Goal: Task Accomplishment & Management: Manage account settings

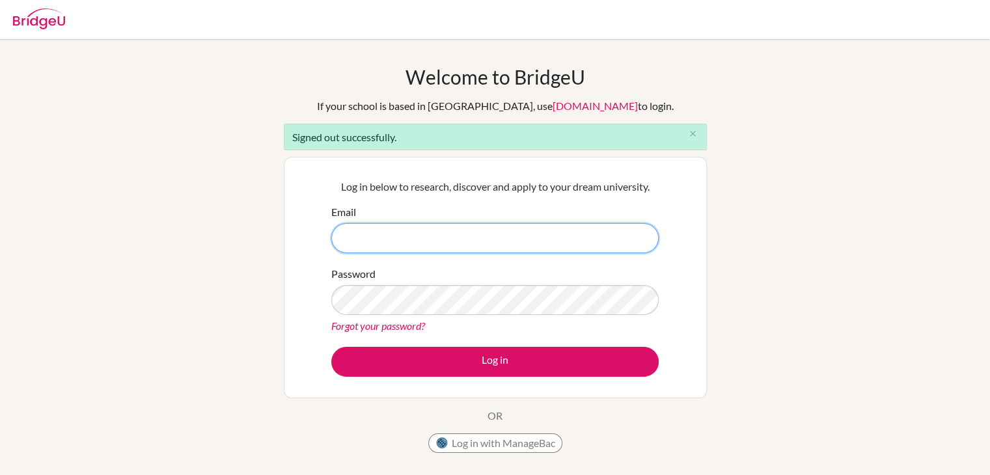
click at [470, 241] on input "Email" at bounding box center [494, 238] width 327 height 30
paste input "[EMAIL_ADDRESS][DOMAIN_NAME]"
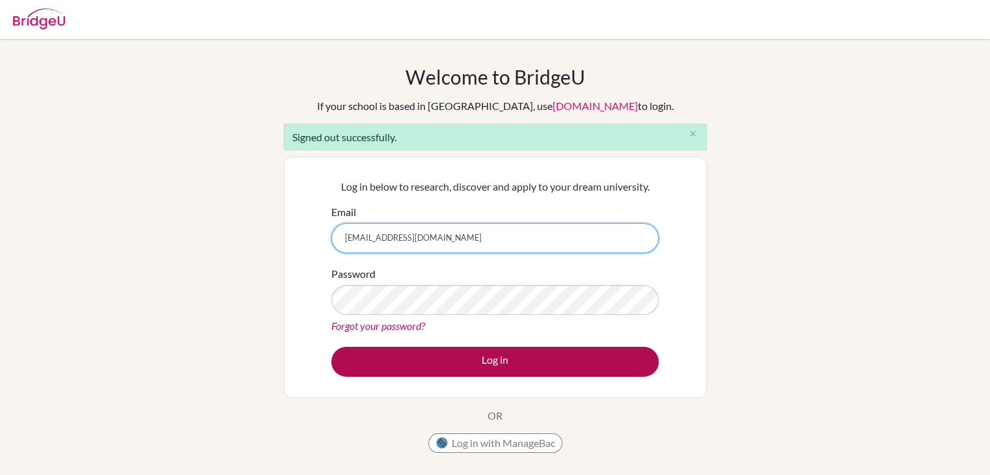
type input "[EMAIL_ADDRESS][DOMAIN_NAME]"
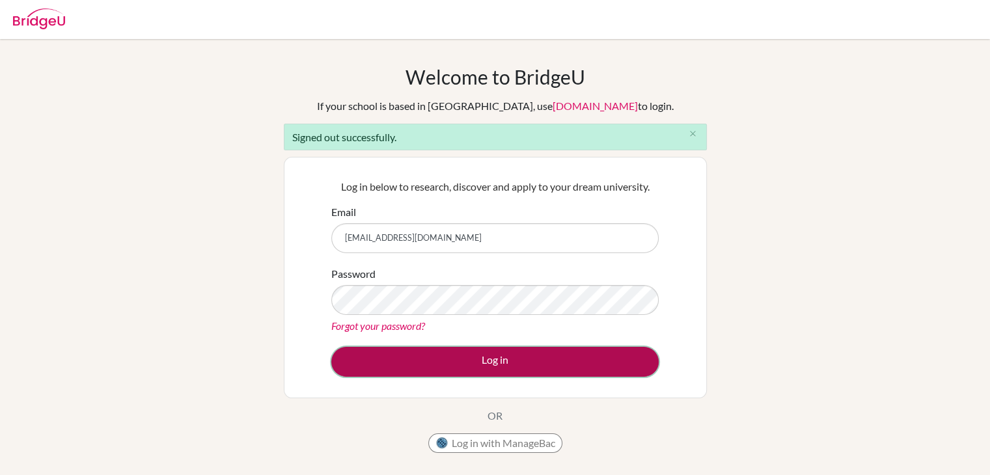
click at [464, 355] on button "Log in" at bounding box center [494, 362] width 327 height 30
click at [445, 356] on button "Log in" at bounding box center [494, 362] width 327 height 30
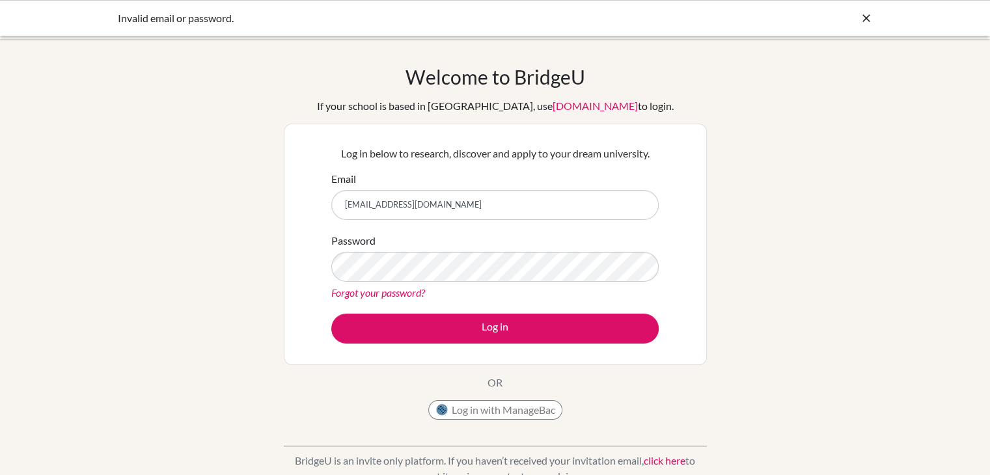
click at [919, 353] on div "Welcome to BridgeU If your school is based in China, use app.bridge-u.com.cn to…" at bounding box center [495, 277] width 990 height 425
click at [479, 204] on input "Email" at bounding box center [494, 205] width 327 height 30
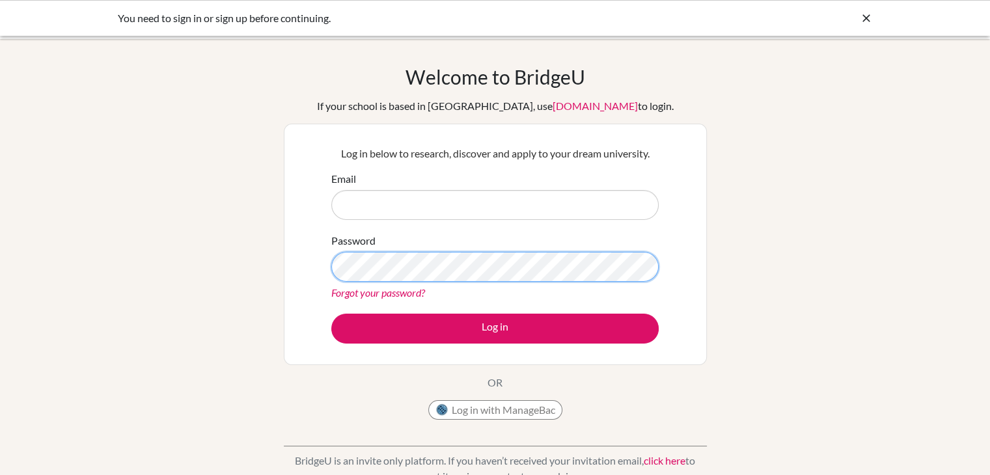
click at [113, 247] on div "Welcome to BridgeU If your school is based in China, use app.bridge-u.com.cn to…" at bounding box center [495, 277] width 990 height 425
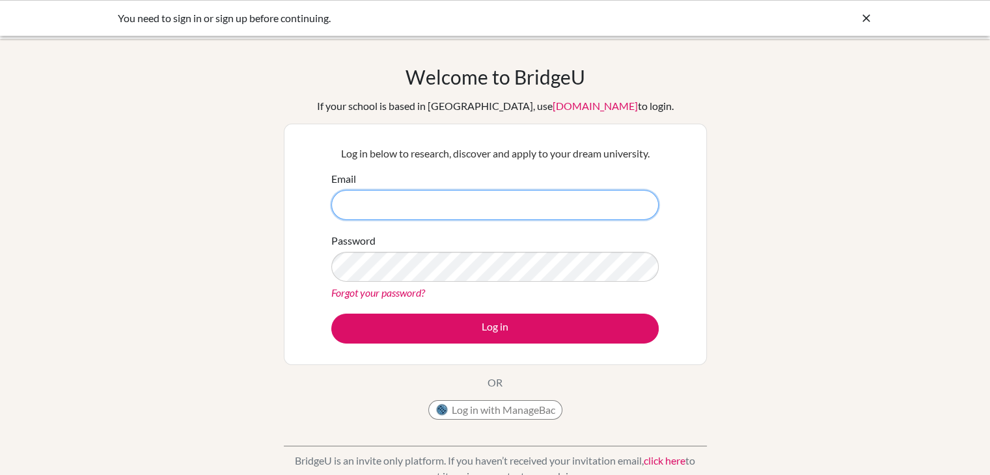
click at [490, 194] on input "Email" at bounding box center [494, 205] width 327 height 30
paste input "[EMAIL_ADDRESS][DOMAIN_NAME]"
type input "[EMAIL_ADDRESS][DOMAIN_NAME]"
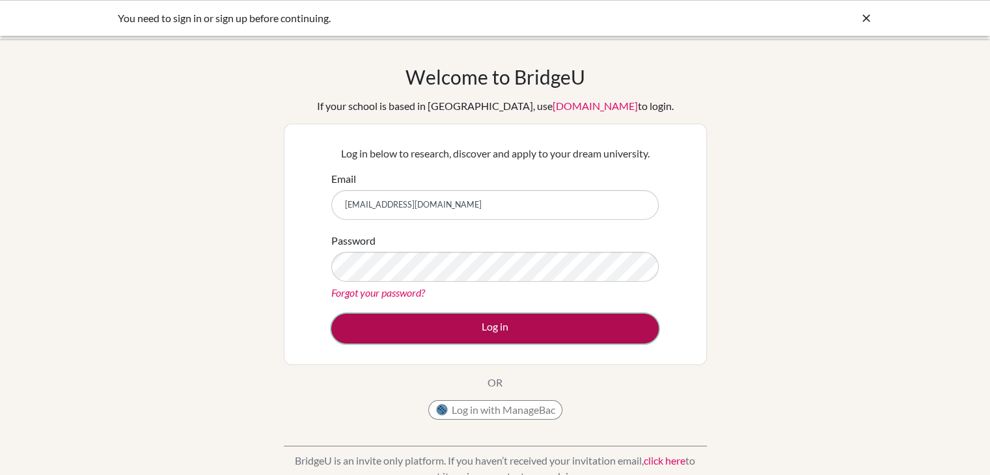
click at [585, 340] on button "Log in" at bounding box center [494, 329] width 327 height 30
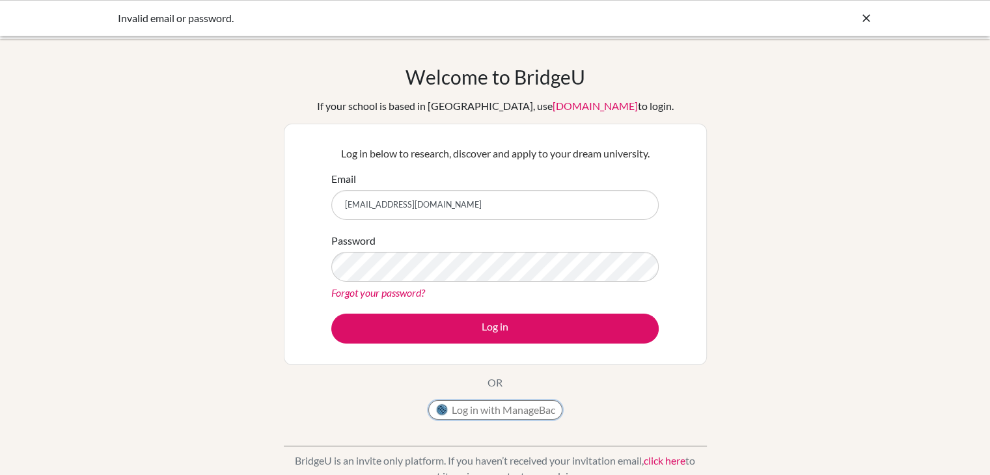
click at [544, 409] on button "Log in with ManageBac" at bounding box center [495, 410] width 134 height 20
click at [367, 399] on div "Welcome to [GEOGRAPHIC_DATA] If your school is based in [GEOGRAPHIC_DATA], use …" at bounding box center [495, 245] width 423 height 361
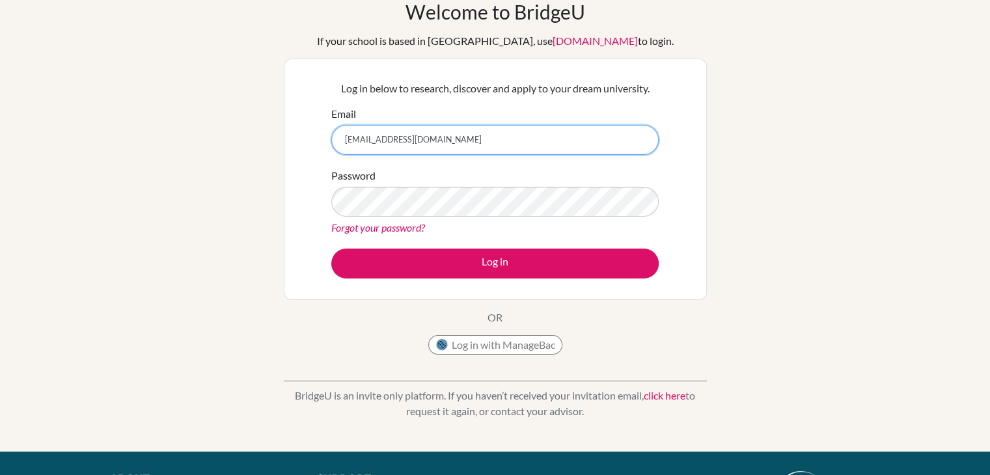
drag, startPoint x: 488, startPoint y: 137, endPoint x: 263, endPoint y: 135, distance: 225.1
click at [263, 135] on div "Welcome to BridgeU If your school is based in China, use app.bridge-u.com.cn to…" at bounding box center [495, 212] width 990 height 425
click at [345, 228] on link "Forgot your password?" at bounding box center [378, 227] width 94 height 12
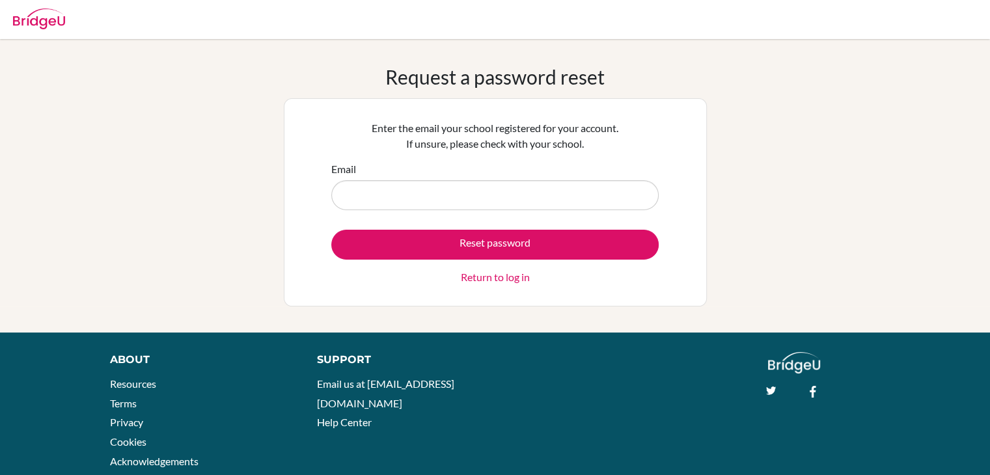
click at [445, 201] on input "Email" at bounding box center [494, 195] width 327 height 30
paste input "[EMAIL_ADDRESS][DOMAIN_NAME]"
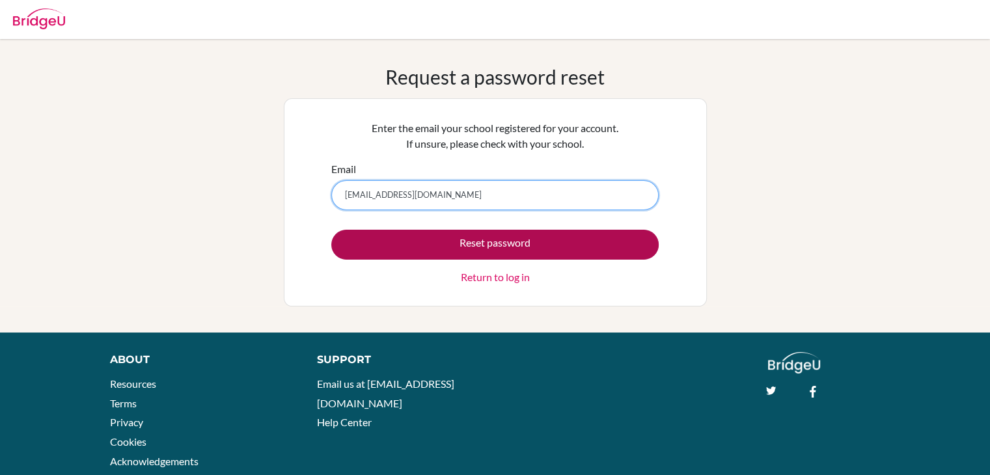
type input "[EMAIL_ADDRESS][DOMAIN_NAME]"
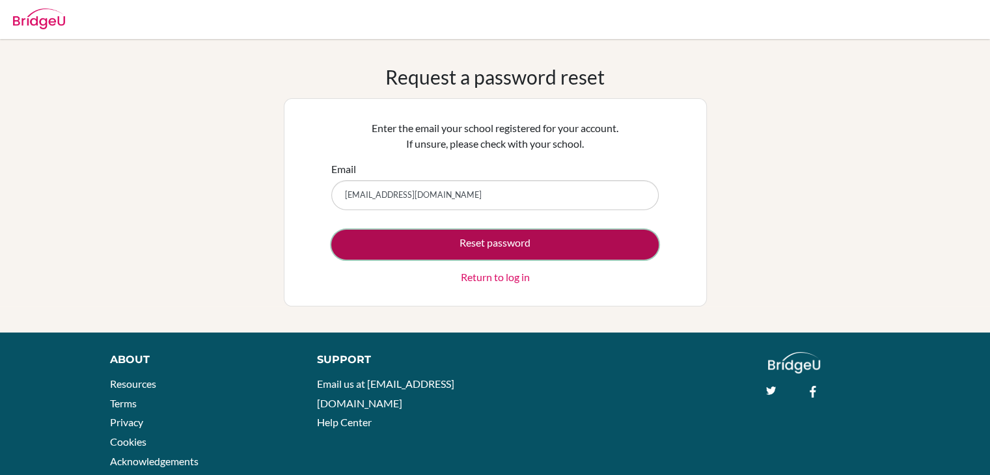
click at [458, 235] on button "Reset password" at bounding box center [494, 245] width 327 height 30
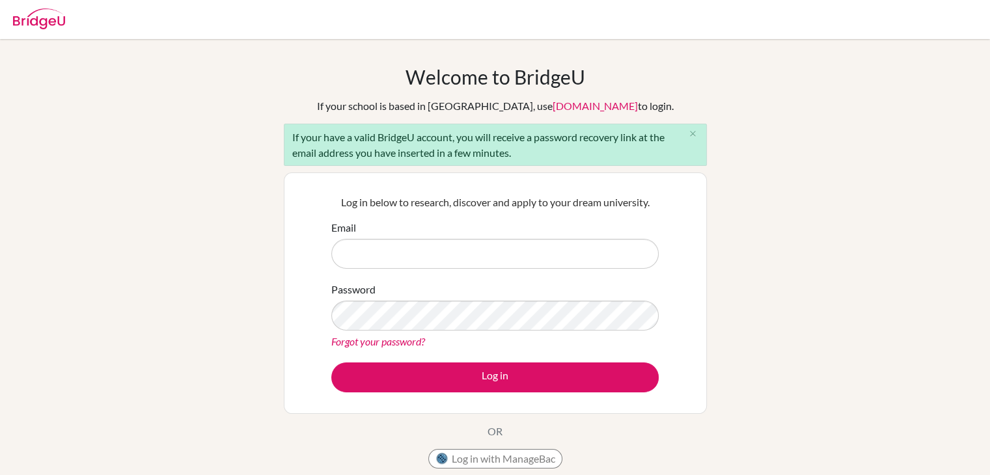
click at [142, 129] on div "Welcome to [GEOGRAPHIC_DATA] If your school is based in [GEOGRAPHIC_DATA], use …" at bounding box center [495, 302] width 990 height 474
click at [437, 259] on input "Email" at bounding box center [494, 254] width 327 height 30
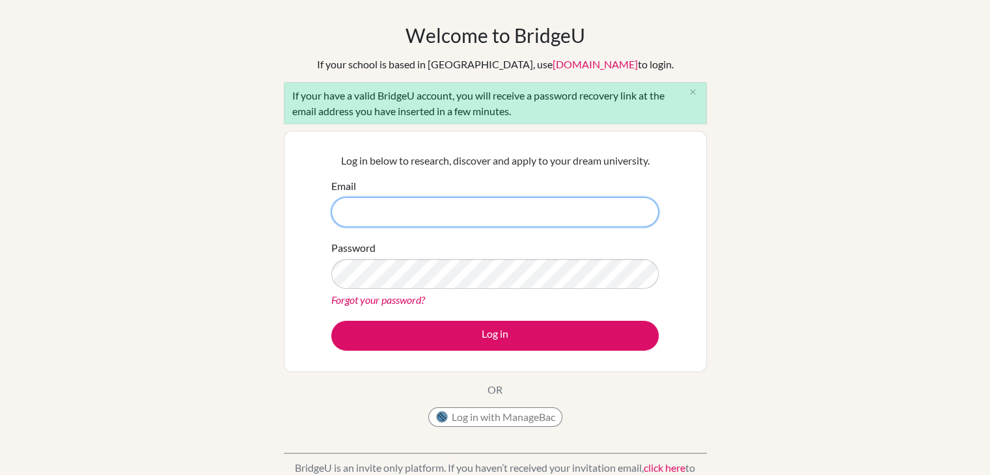
scroll to position [65, 0]
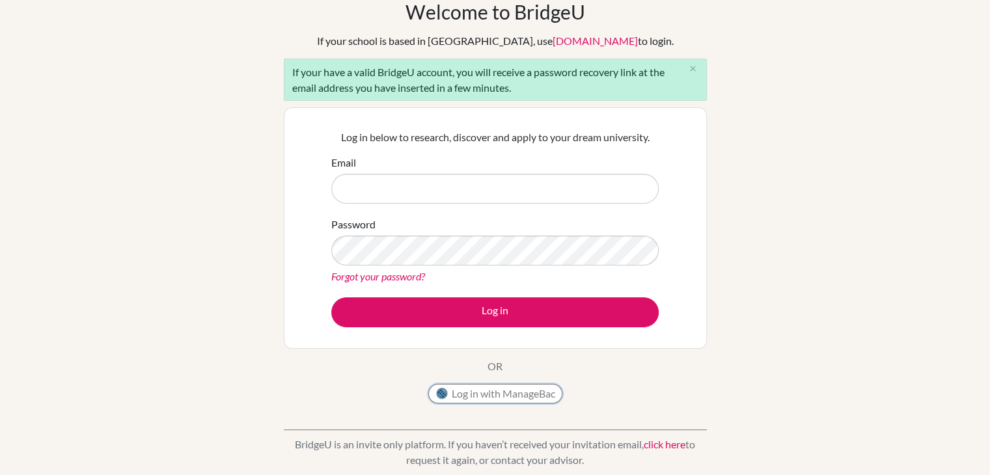
click at [541, 394] on button "Log in with ManageBac" at bounding box center [495, 394] width 134 height 20
click at [423, 191] on input "Email" at bounding box center [494, 189] width 327 height 30
paste input "[EMAIL_ADDRESS][DOMAIN_NAME]"
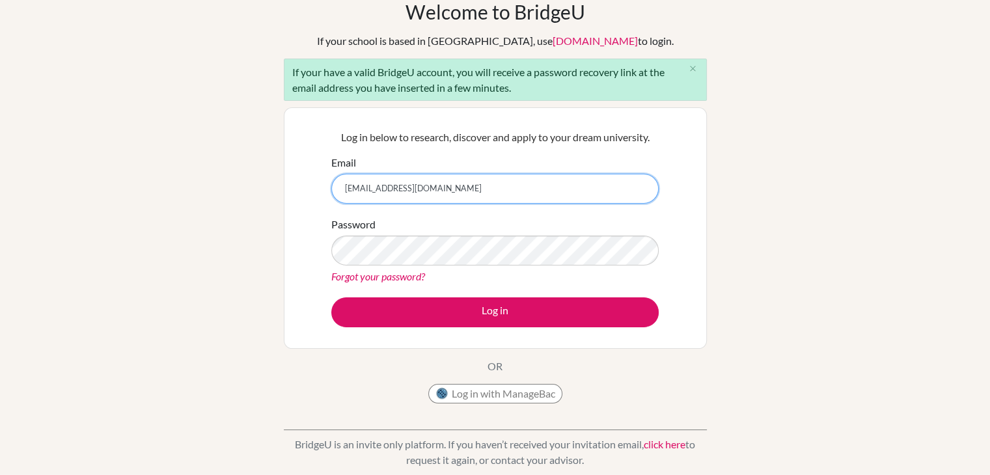
type input "[EMAIL_ADDRESS][DOMAIN_NAME]"
click at [900, 301] on div "Welcome to [GEOGRAPHIC_DATA] If your school is based in [GEOGRAPHIC_DATA], use …" at bounding box center [495, 237] width 990 height 474
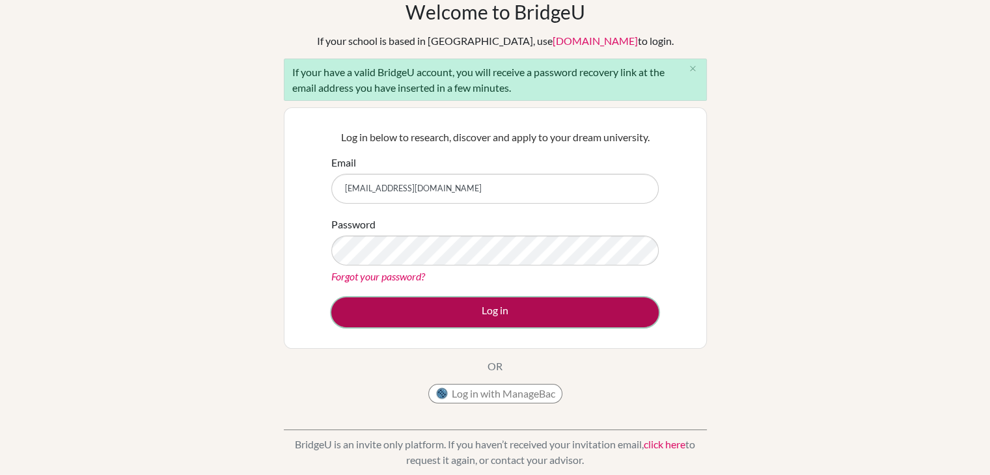
click at [614, 313] on button "Log in" at bounding box center [494, 312] width 327 height 30
